Goal: Task Accomplishment & Management: Manage account settings

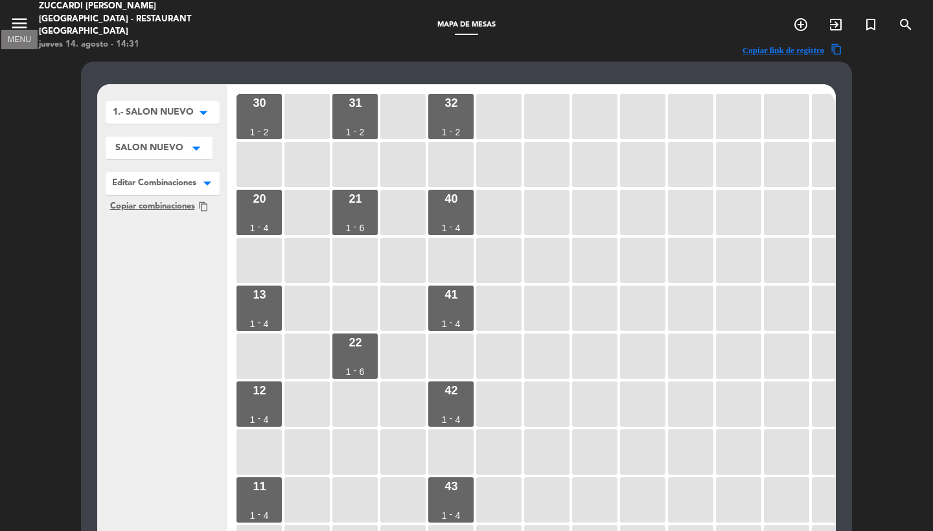
click at [21, 19] on icon "menu" at bounding box center [19, 23] width 19 height 19
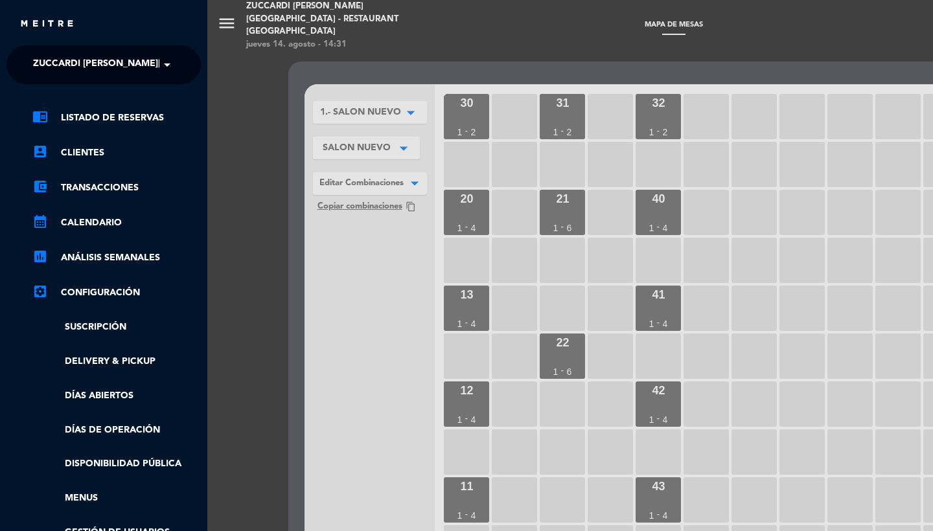
click at [107, 49] on ng-select "× Zuccardi [PERSON_NAME][GEOGRAPHIC_DATA] - Restaurant [GEOGRAPHIC_DATA] ×" at bounding box center [103, 64] width 194 height 39
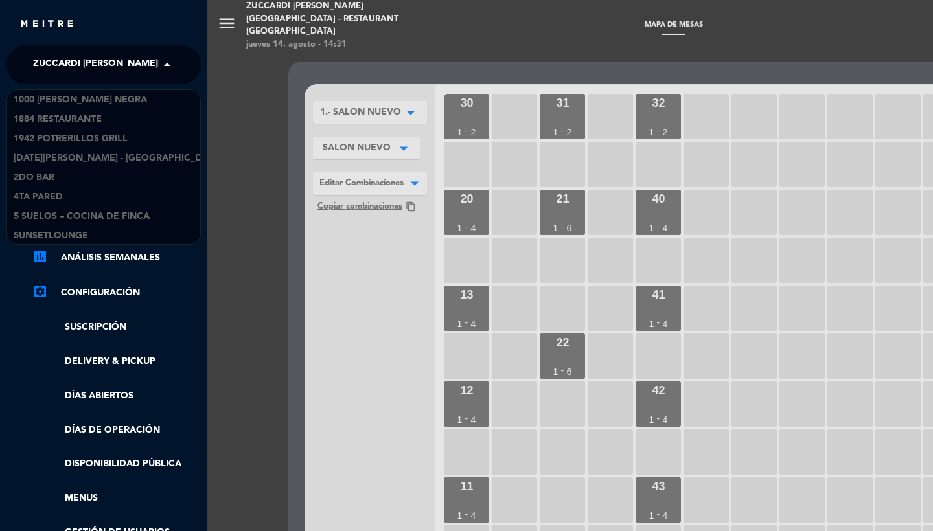
click at [107, 54] on span "Zuccardi [PERSON_NAME][GEOGRAPHIC_DATA] - Restaurant [GEOGRAPHIC_DATA]" at bounding box center [226, 64] width 386 height 27
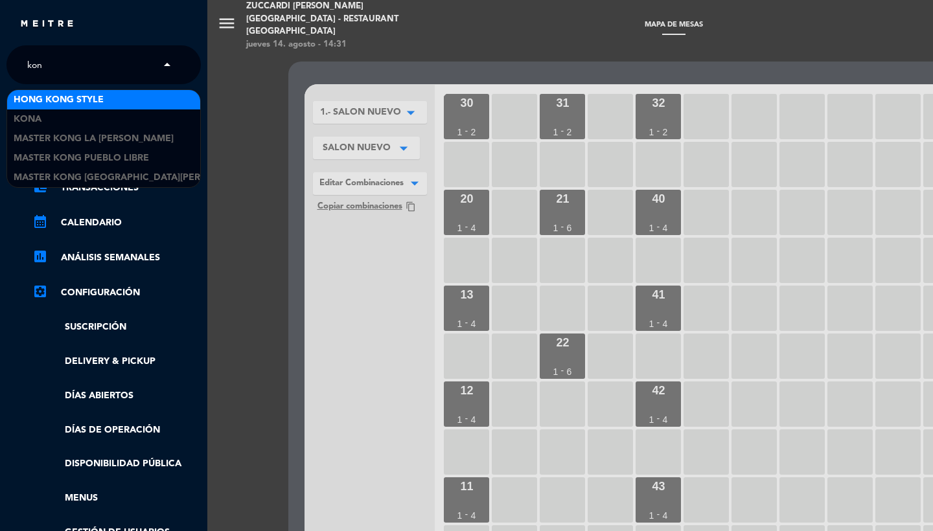
type input "kona"
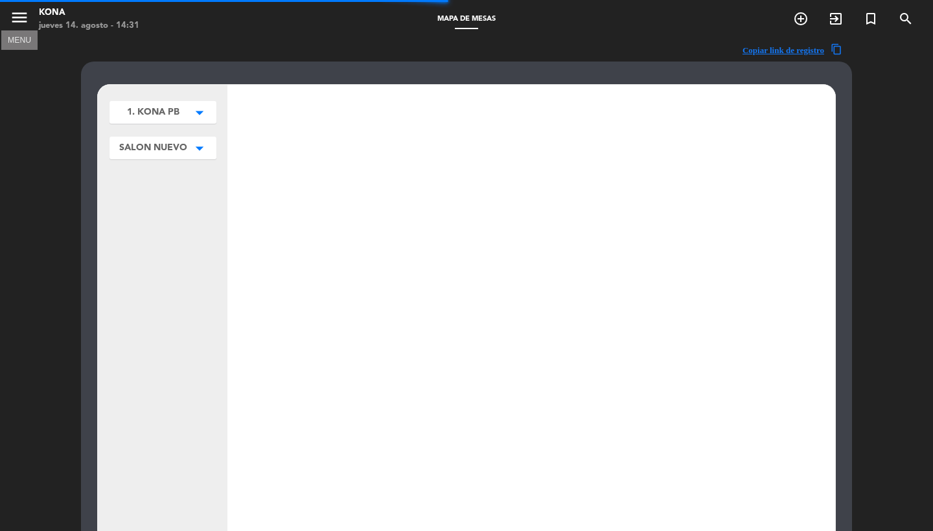
click at [21, 27] on icon "menu" at bounding box center [19, 17] width 19 height 19
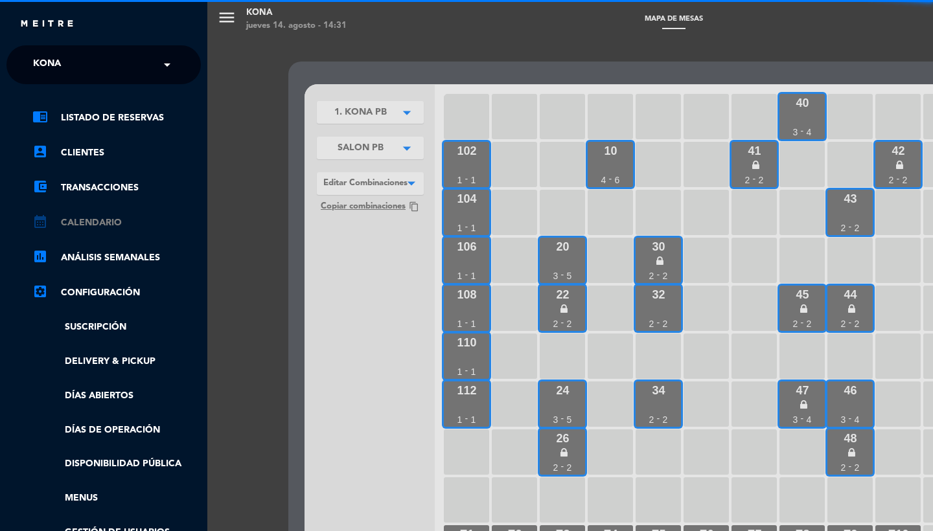
click at [108, 225] on link "calendar_month Calendario" at bounding box center [116, 223] width 168 height 16
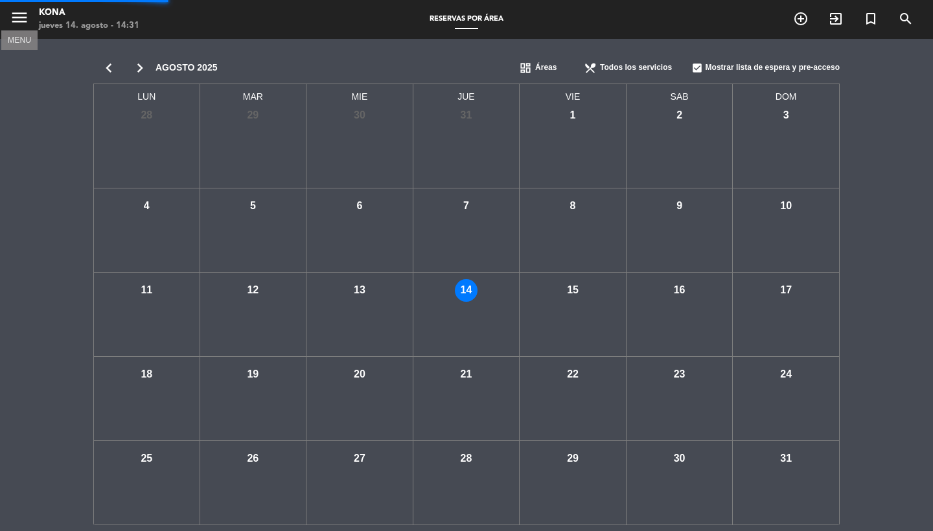
click at [28, 21] on icon "menu" at bounding box center [19, 17] width 19 height 19
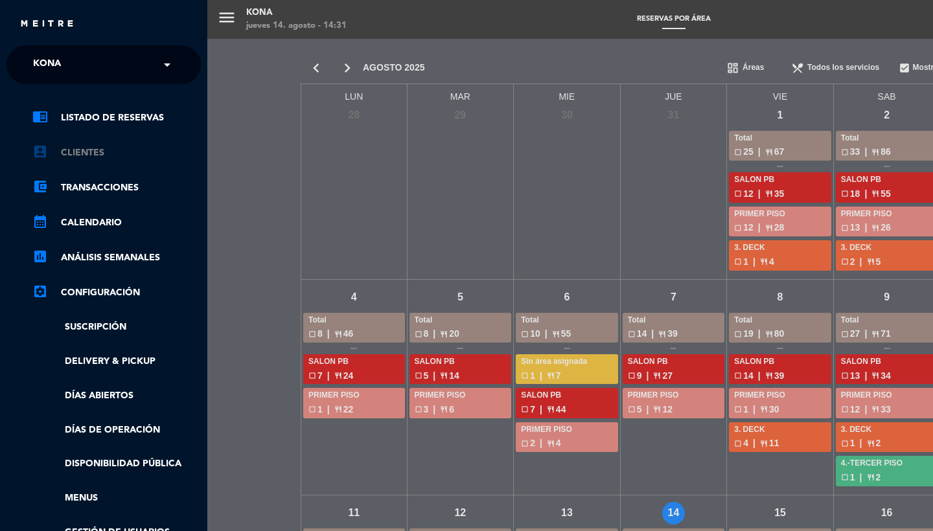
click at [93, 155] on link "account_box Clientes" at bounding box center [116, 153] width 168 height 16
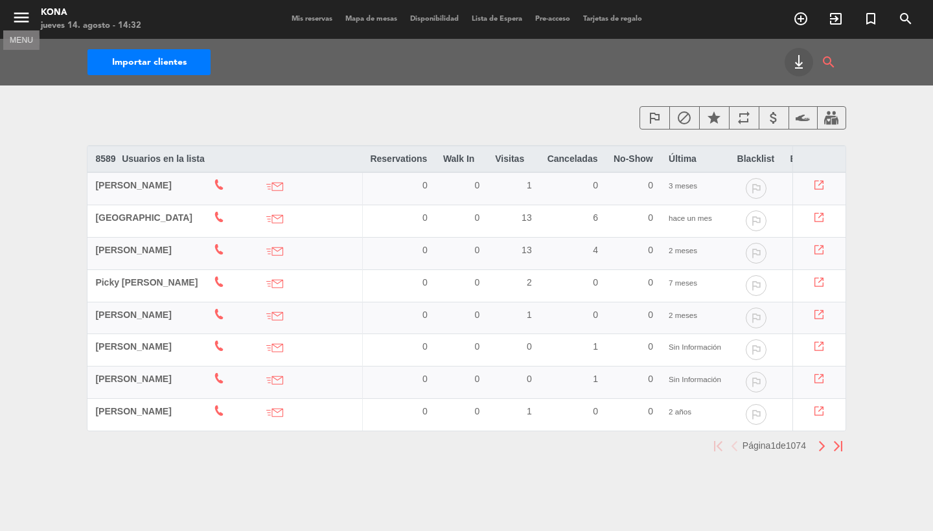
click at [18, 12] on icon "menu" at bounding box center [21, 17] width 19 height 19
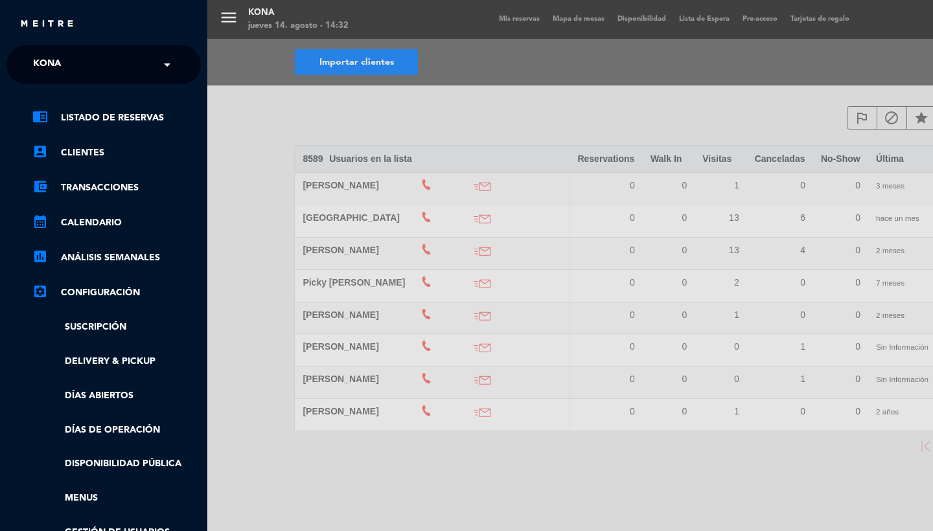
click at [75, 65] on div "× Kona" at bounding box center [54, 64] width 52 height 27
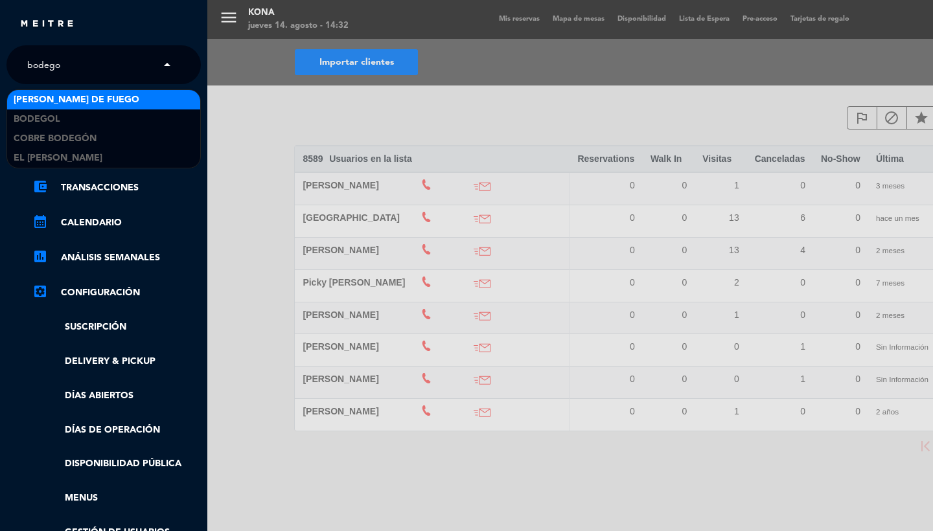
type input "bodegol"
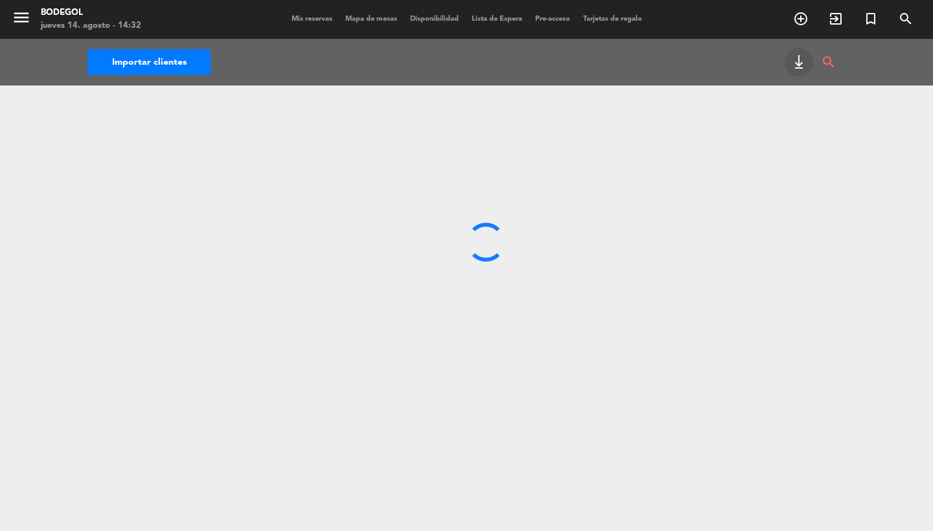
click at [17, 27] on icon "menu" at bounding box center [21, 17] width 19 height 19
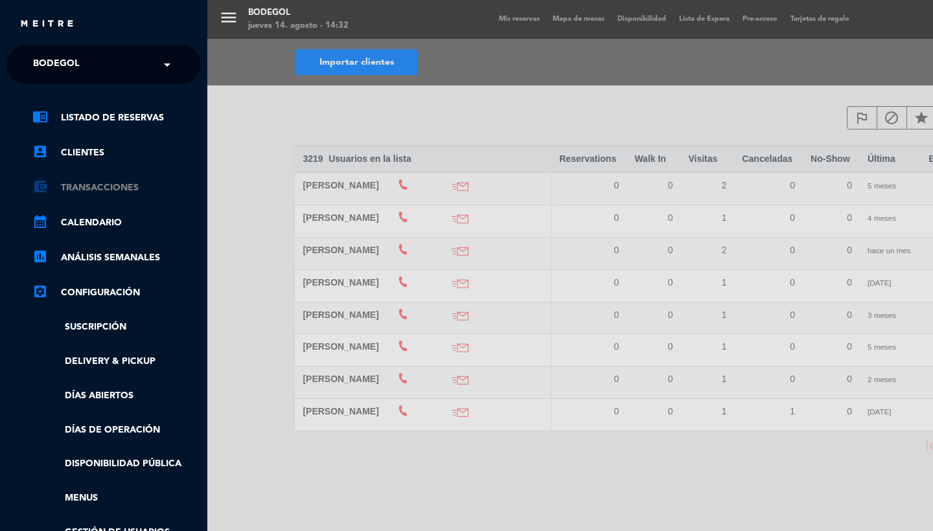
click at [93, 190] on link "account_balance_wallet Transacciones" at bounding box center [116, 188] width 168 height 16
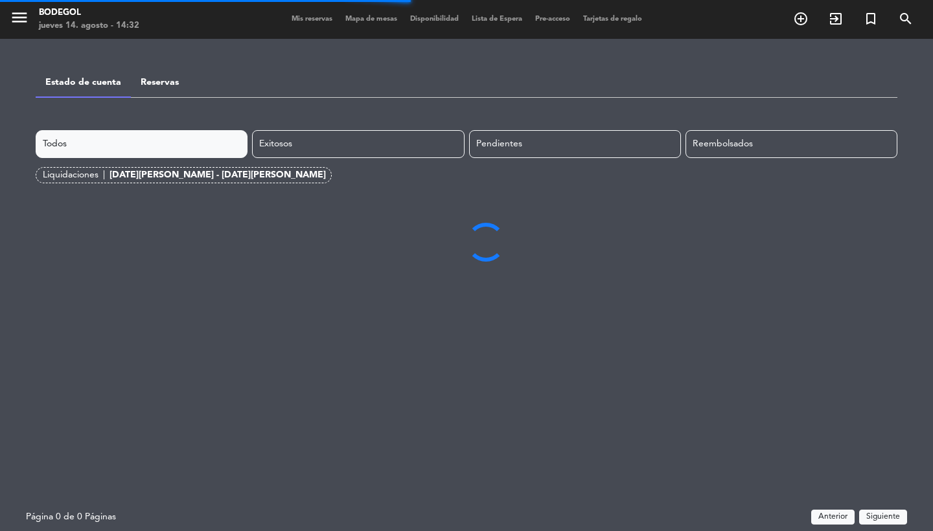
click at [133, 170] on div "[DATE][PERSON_NAME] - [DATE][PERSON_NAME]" at bounding box center [217, 175] width 216 height 15
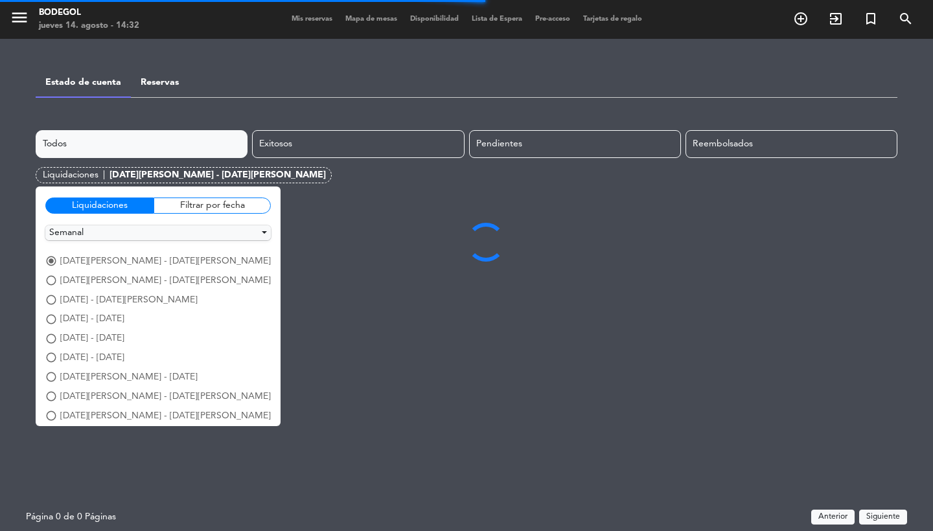
click at [81, 222] on div "Liquidaciones Filtrar por fecha" at bounding box center [157, 210] width 225 height 29
click at [79, 239] on button "Semanal" at bounding box center [157, 232] width 225 height 15
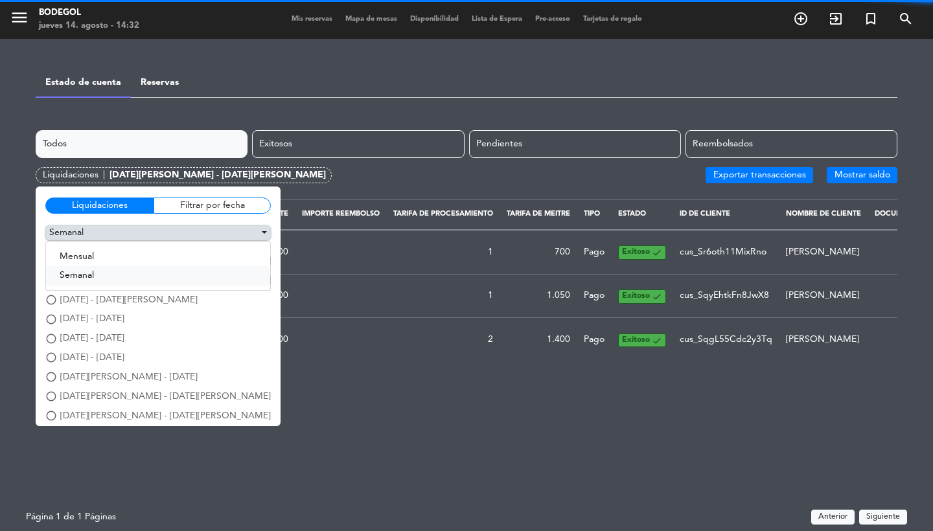
click at [69, 273] on button "Semanal" at bounding box center [158, 275] width 224 height 19
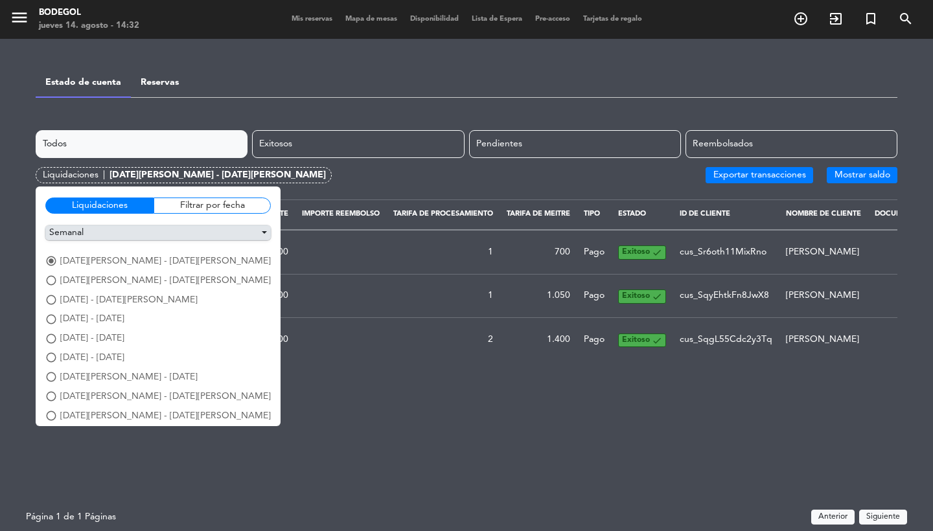
click at [78, 233] on button "Semanal" at bounding box center [157, 232] width 225 height 15
click at [78, 254] on button "Mensual" at bounding box center [158, 256] width 224 height 19
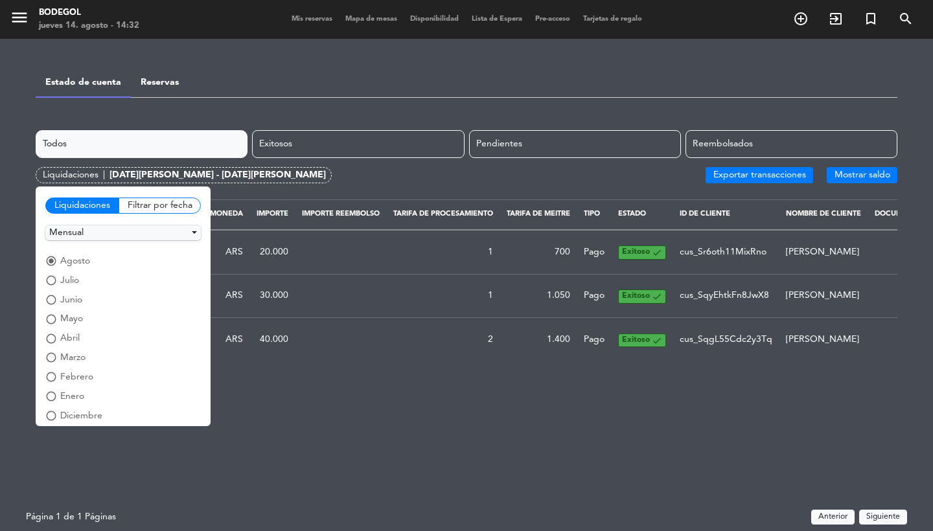
click at [69, 278] on span "julio" at bounding box center [69, 280] width 19 height 15
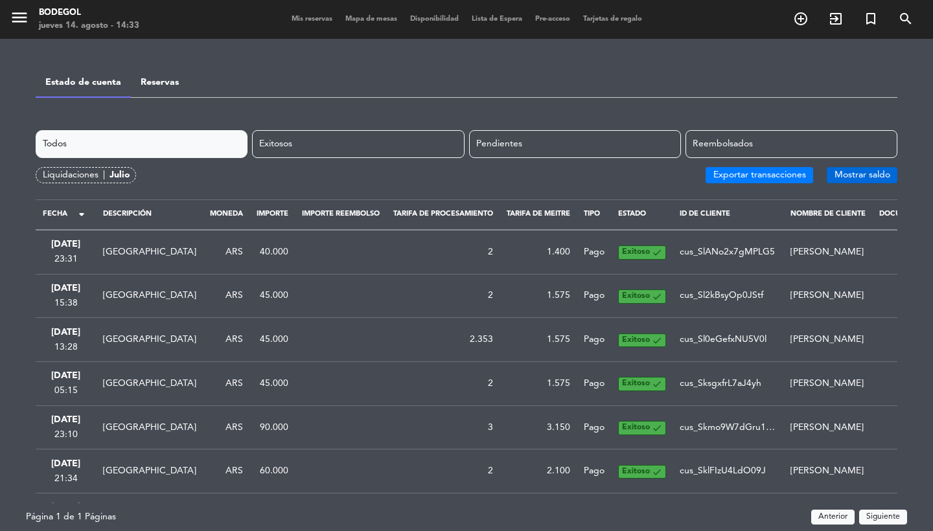
click at [859, 179] on button "Mostrar saldo" at bounding box center [862, 175] width 71 height 16
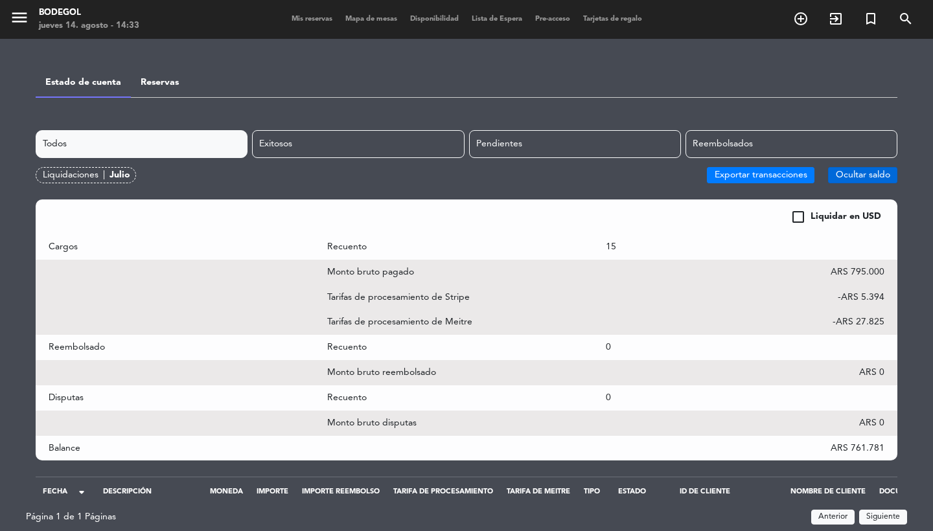
click at [876, 177] on button "Ocultar saldo" at bounding box center [862, 175] width 69 height 16
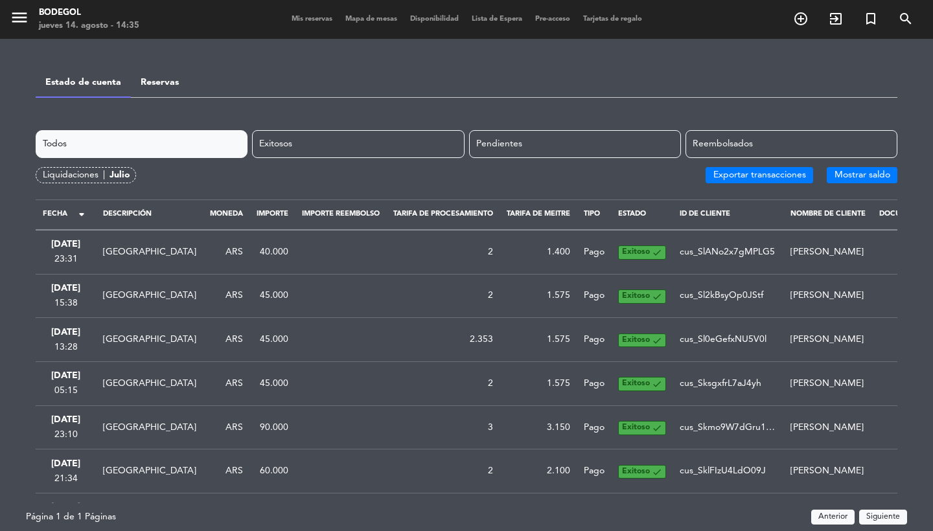
click at [294, 23] on span "Mis reservas" at bounding box center [312, 19] width 54 height 7
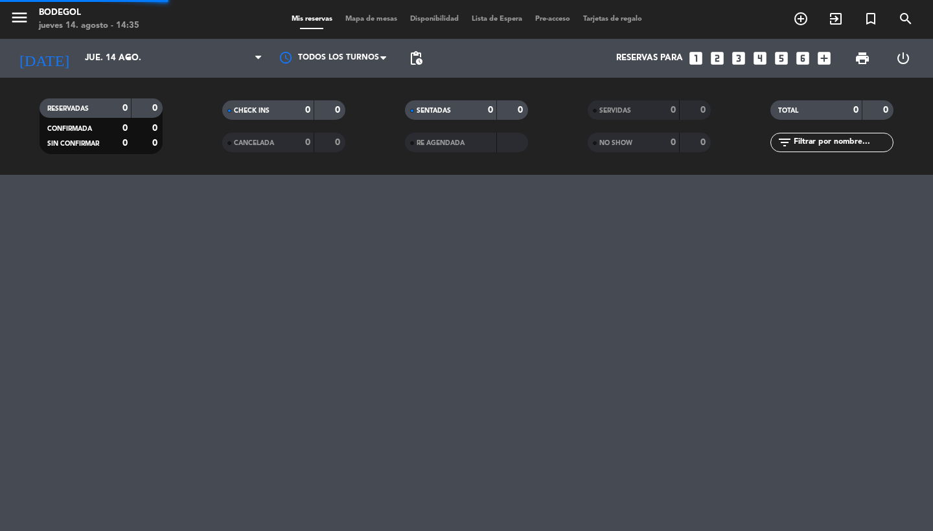
click at [23, 14] on icon "menu" at bounding box center [19, 17] width 19 height 19
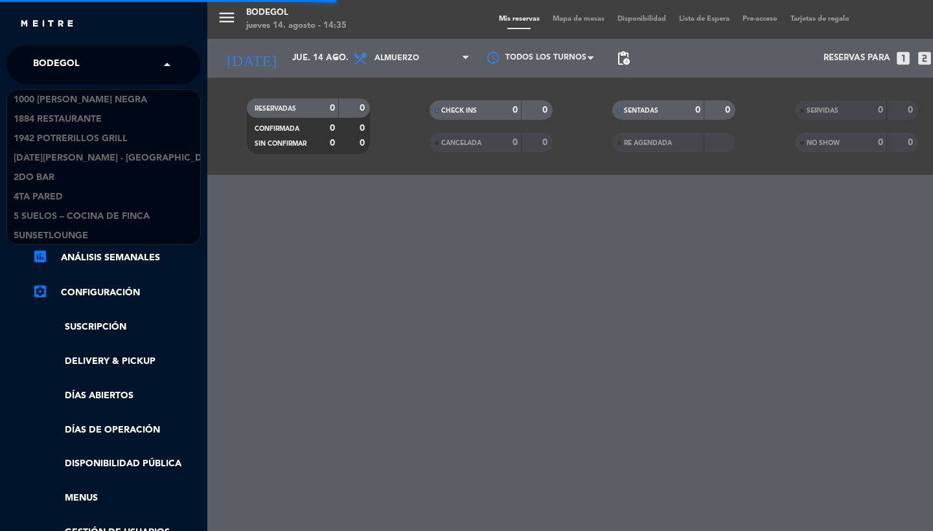
click at [83, 69] on div "× Bodegol" at bounding box center [63, 64] width 71 height 27
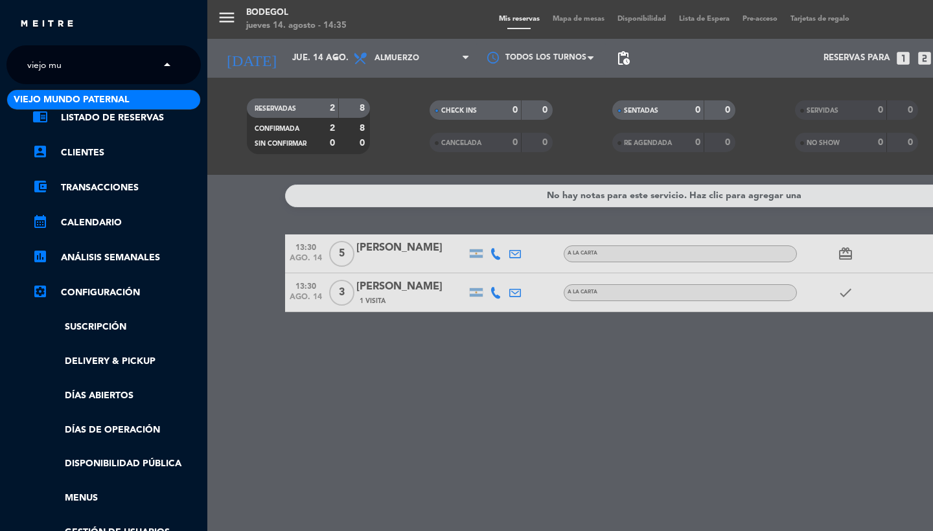
type input "viejo mun"
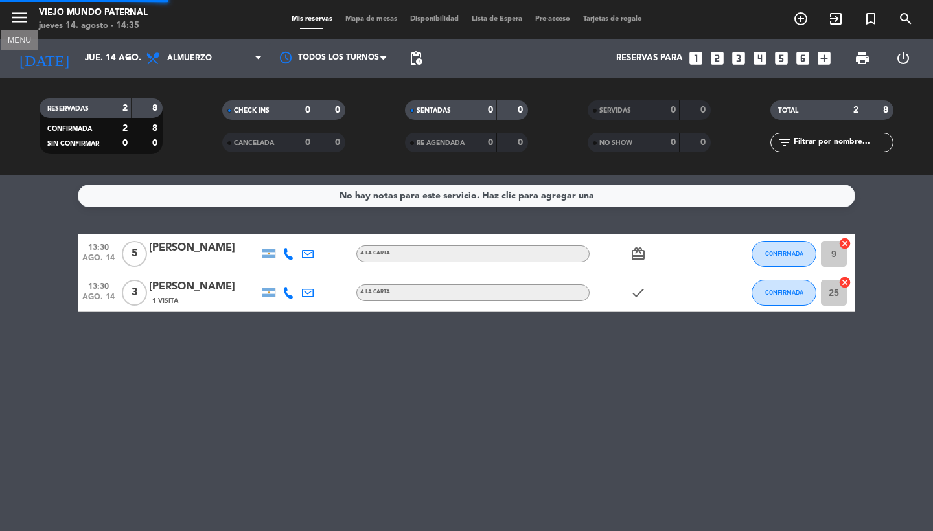
click at [21, 19] on icon "menu" at bounding box center [19, 17] width 19 height 19
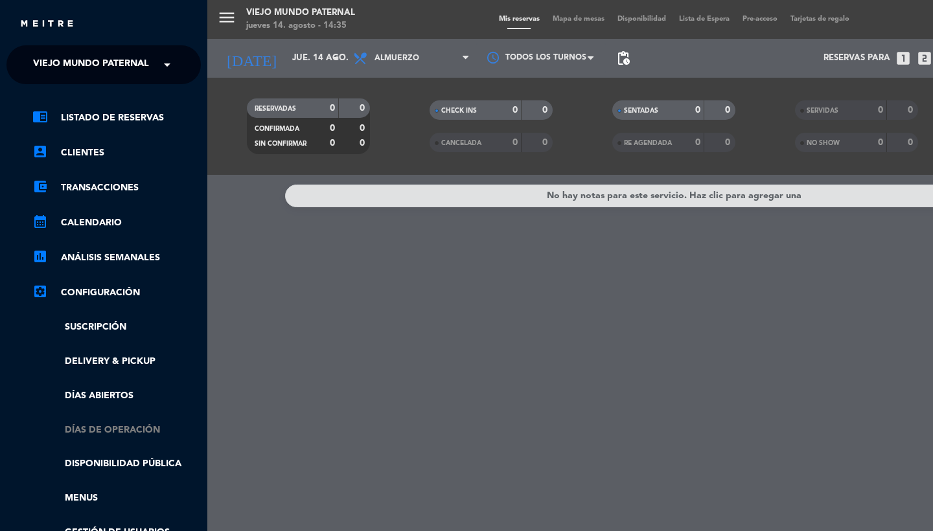
click at [109, 431] on link "Días de Operación" at bounding box center [116, 430] width 168 height 15
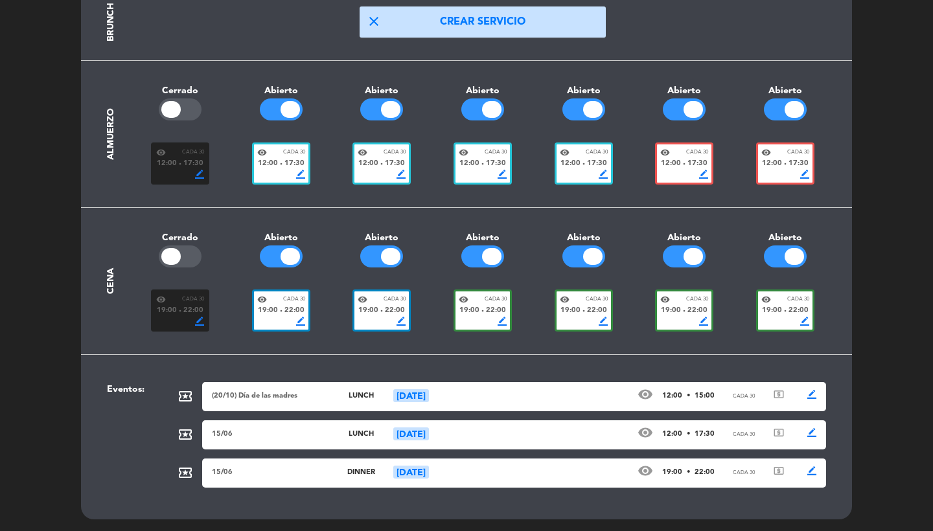
scroll to position [218, 0]
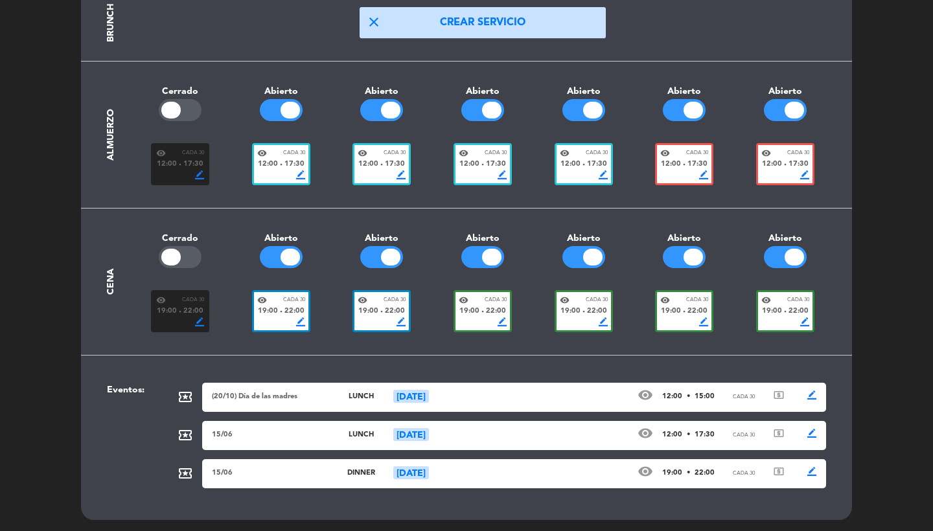
click at [480, 298] on div "visibility Cada 30" at bounding box center [483, 300] width 48 height 10
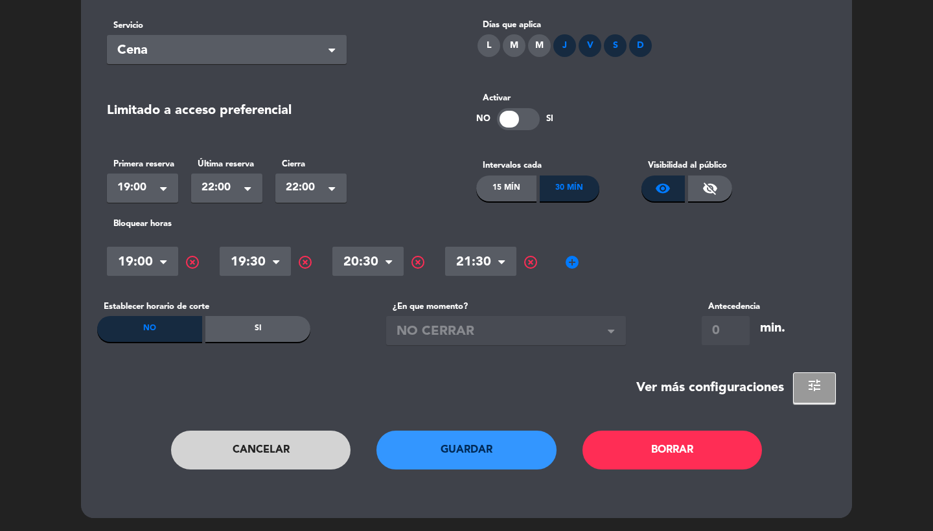
scroll to position [0, 0]
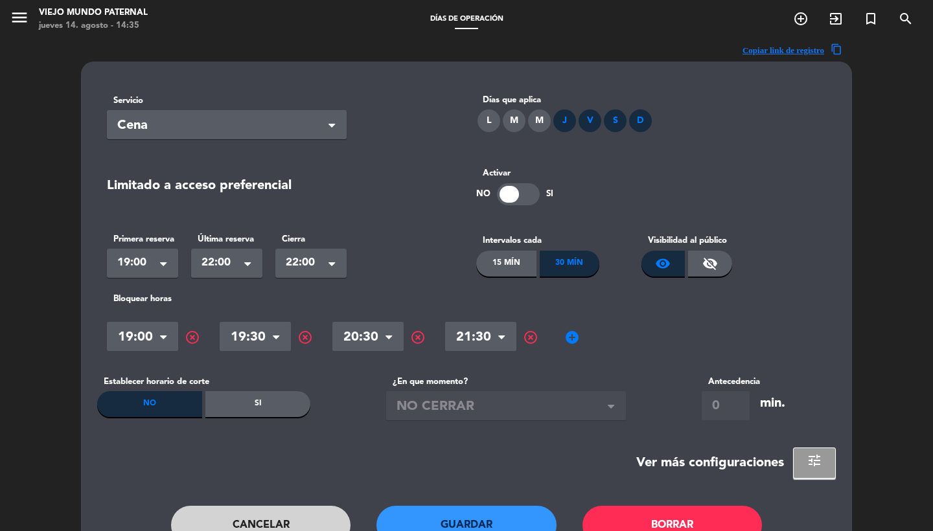
click at [282, 523] on button "Cancelar" at bounding box center [261, 525] width 180 height 39
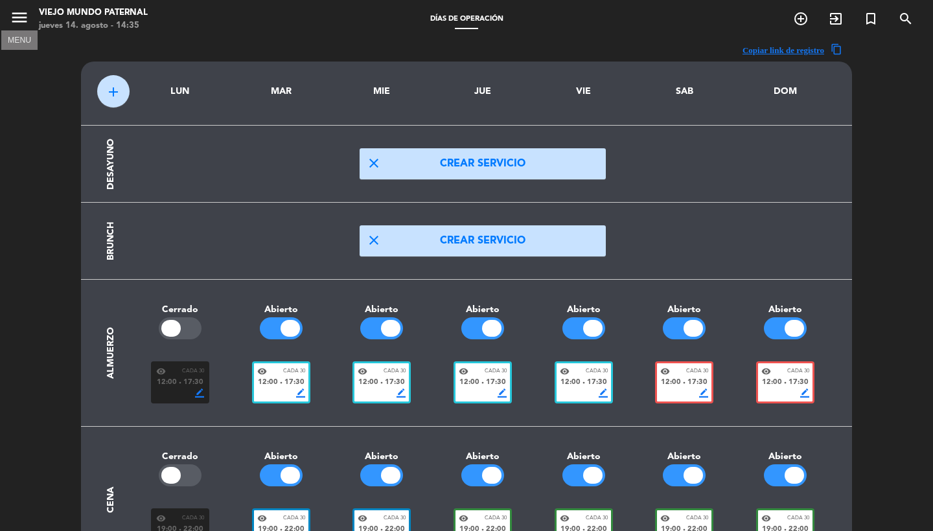
click at [23, 29] on button "menu" at bounding box center [19, 20] width 19 height 24
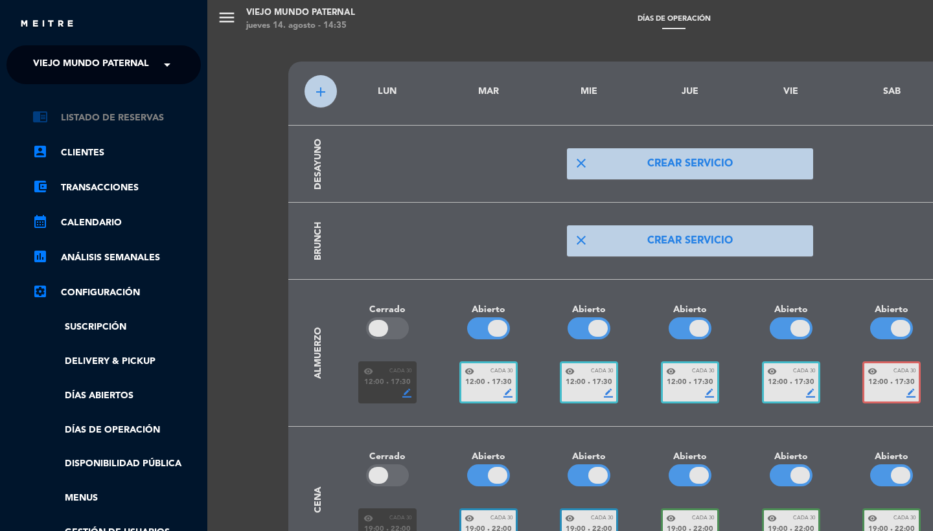
click at [98, 120] on link "chrome_reader_mode Listado de Reservas" at bounding box center [116, 118] width 168 height 16
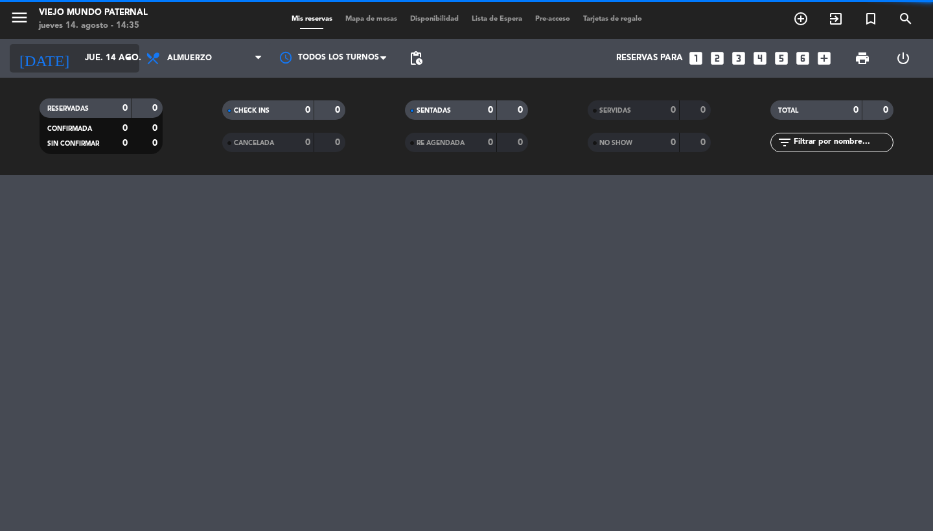
click at [100, 56] on input "jue. 14 ago." at bounding box center [135, 58] width 114 height 23
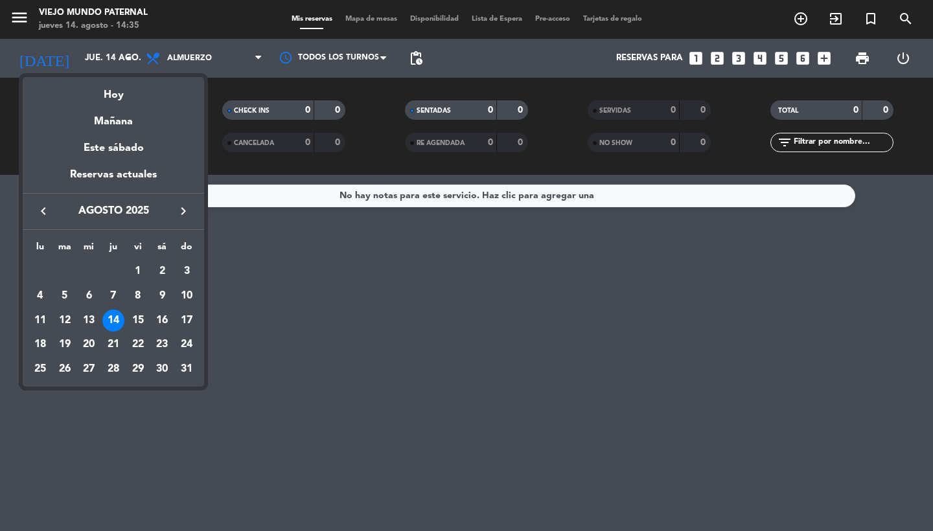
click at [492, 49] on div at bounding box center [466, 265] width 933 height 531
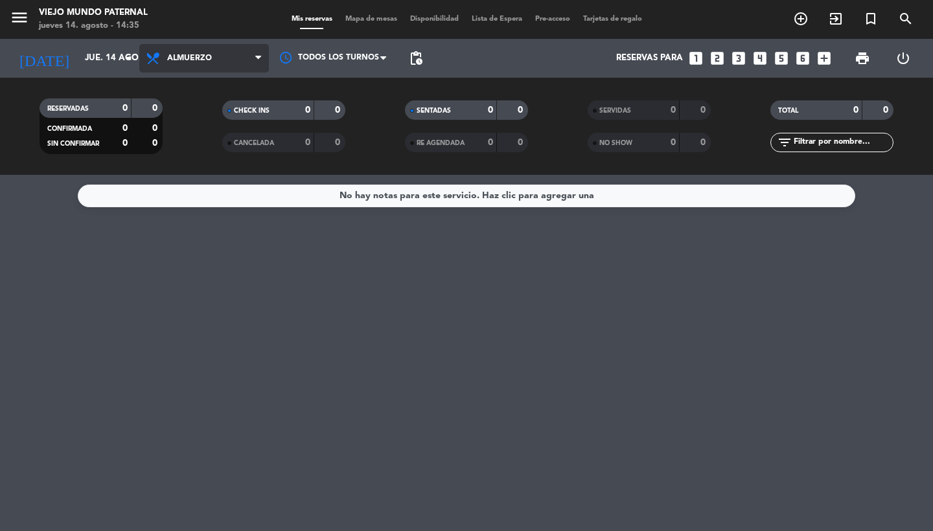
click at [224, 49] on span "Almuerzo" at bounding box center [204, 58] width 130 height 29
click at [204, 154] on div "menu Viejo Mundo Paternal [DATE] 14. agosto - 14:35 Mis reservas Mapa de mesas …" at bounding box center [466, 87] width 933 height 175
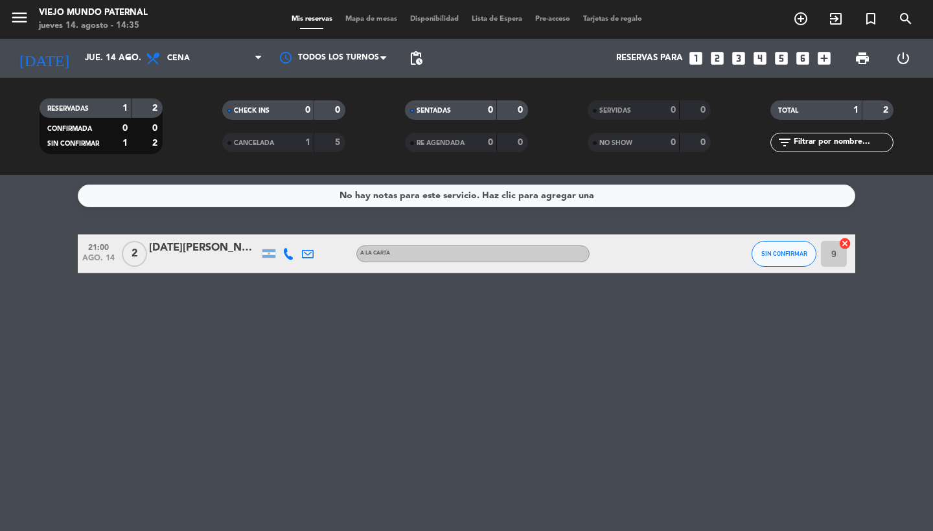
click at [21, 16] on icon "menu" at bounding box center [19, 17] width 19 height 19
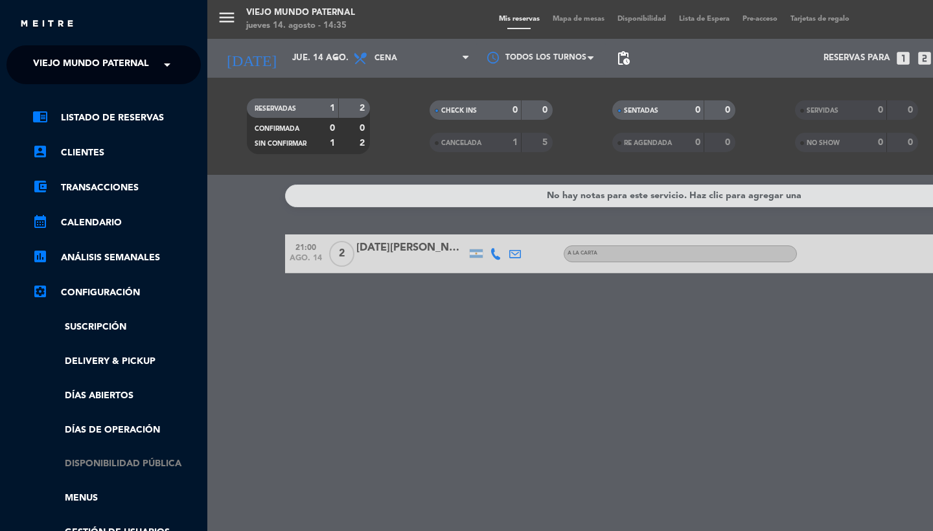
click at [91, 461] on link "Disponibilidad pública" at bounding box center [116, 464] width 168 height 15
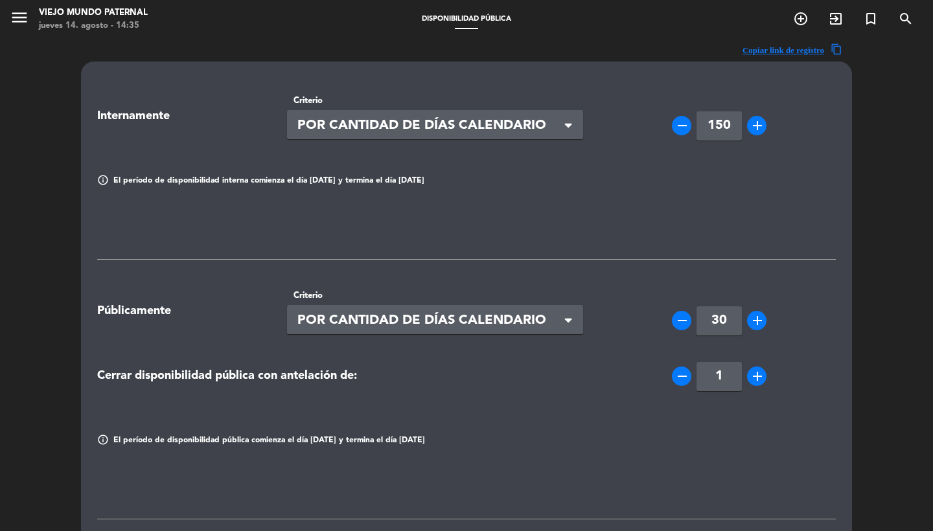
click at [672, 373] on button "remove" at bounding box center [681, 376] width 19 height 19
type input "0"
click at [593, 236] on div "Internamente Criterio Seleccionar × POR CANTIDAD DE DÍAS CALENDARIO × remove 15…" at bounding box center [466, 503] width 739 height 838
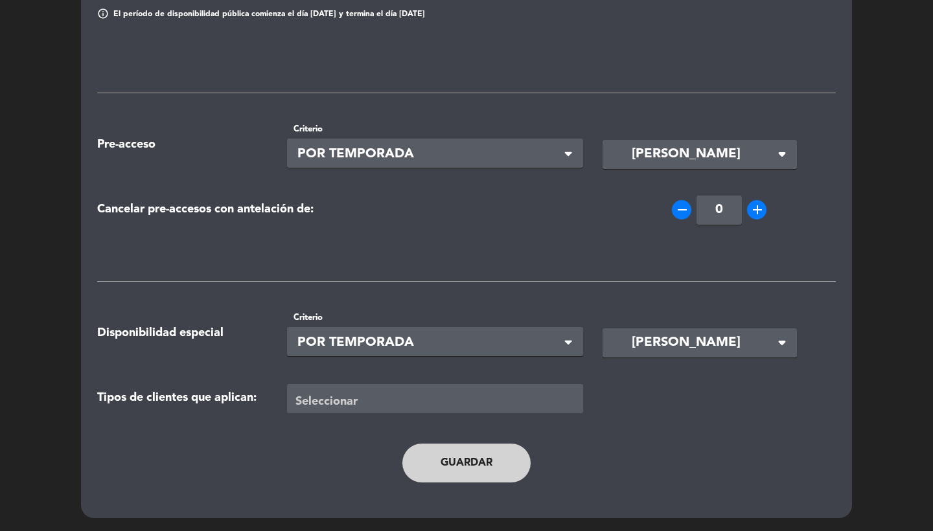
click at [451, 457] on button "Guardar" at bounding box center [466, 463] width 128 height 39
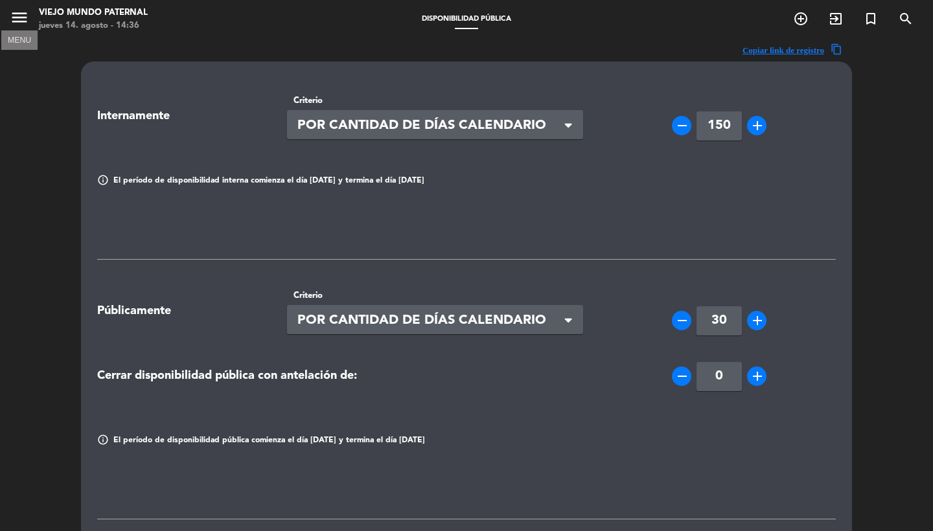
click at [19, 14] on icon "menu" at bounding box center [19, 17] width 19 height 19
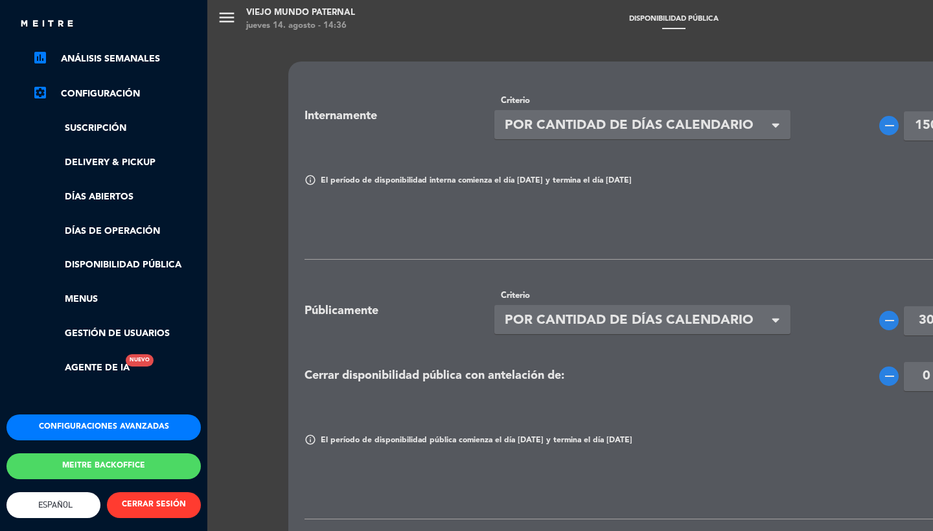
click at [67, 435] on div "Configuraciones avanzadas Meitre backoffice English Español Português Español E…" at bounding box center [104, 496] width 214 height 162
click at [67, 426] on button "Configuraciones avanzadas" at bounding box center [103, 428] width 194 height 26
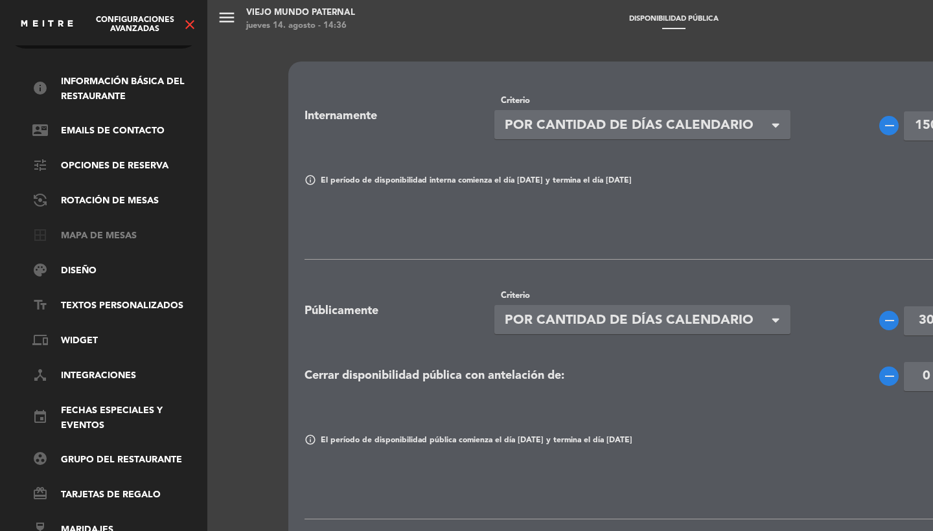
click at [91, 233] on link "border_all Mapa de mesas" at bounding box center [116, 237] width 168 height 16
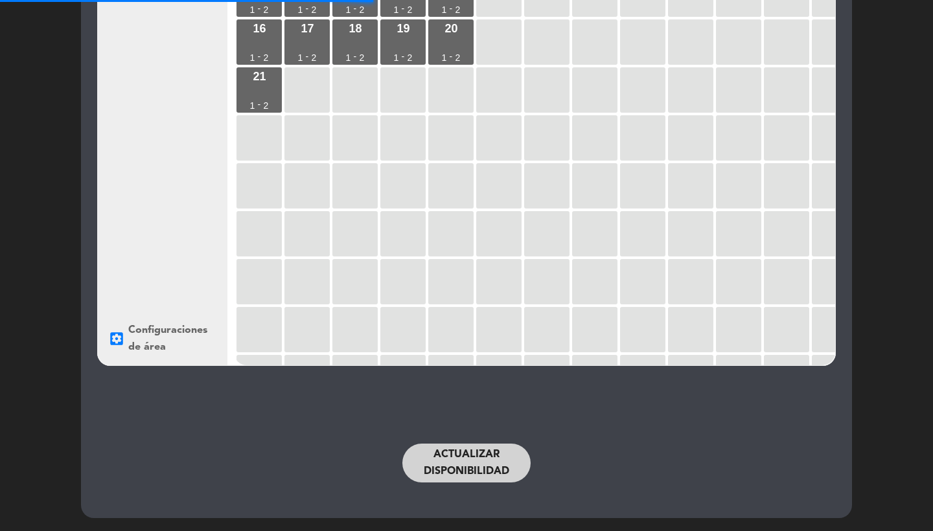
click at [431, 448] on button "Actualizar disponibilidad" at bounding box center [466, 463] width 128 height 39
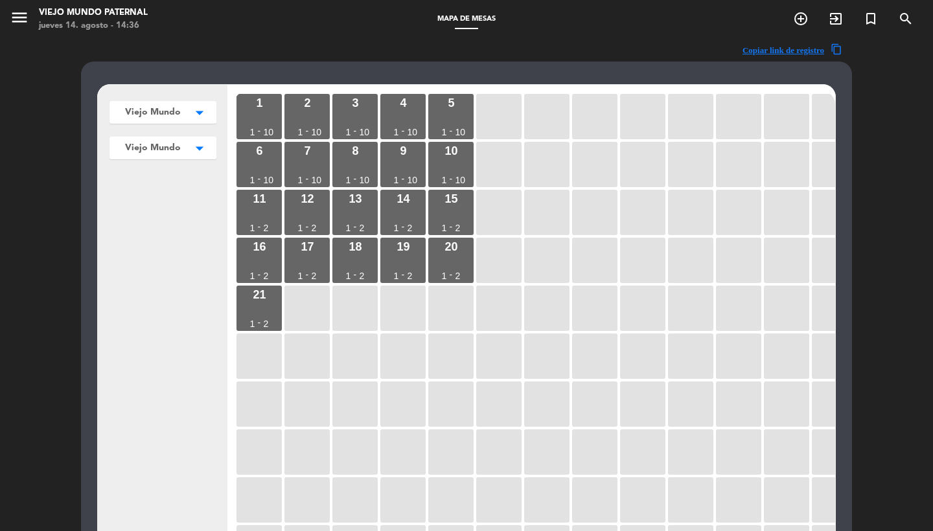
scroll to position [-2, 0]
click at [16, 22] on icon "menu" at bounding box center [19, 17] width 19 height 19
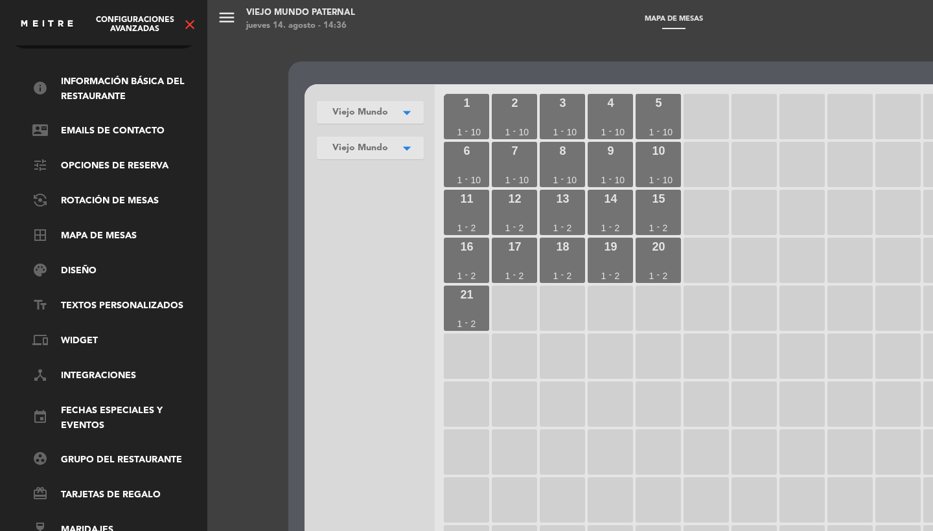
scroll to position [0, 0]
click at [180, 22] on span "Configuraciones avanzadas" at bounding box center [134, 25] width 95 height 18
click at [198, 24] on div "Configuraciones avanzadas close" at bounding box center [103, 19] width 207 height 39
click at [190, 30] on icon "close" at bounding box center [190, 25] width 16 height 16
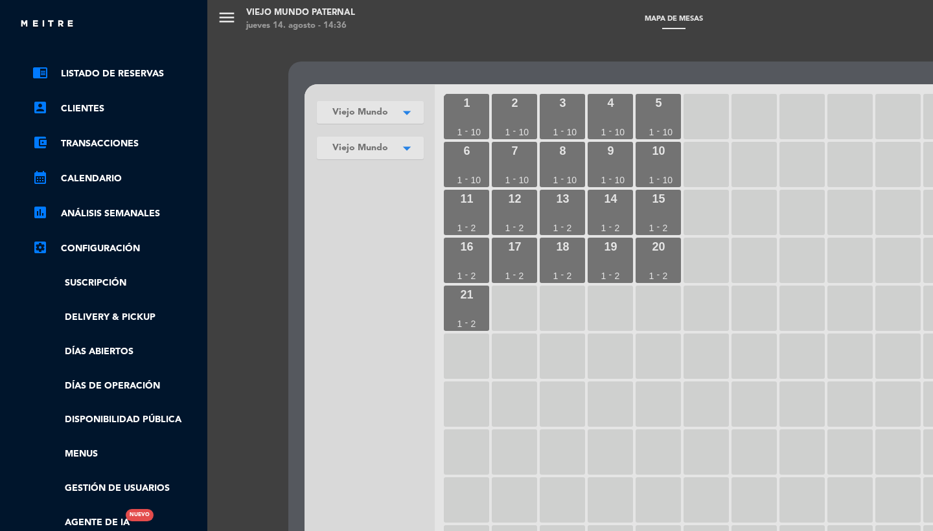
click at [114, 407] on ul "chrome_reader_mode Listado de Reservas account_box Clientes account_balance_wal…" at bounding box center [103, 298] width 194 height 464
click at [114, 413] on link "Disponibilidad pública" at bounding box center [116, 420] width 168 height 15
